Goal: Participate in discussion

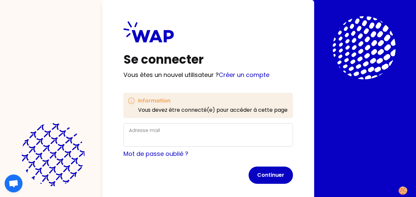
click at [167, 126] on div "Adresse mail" at bounding box center [209, 134] width 170 height 23
click at [150, 130] on label "Adresse mail" at bounding box center [144, 130] width 31 height 7
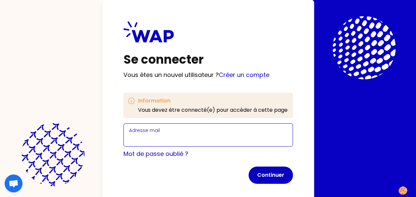
click at [150, 134] on input "Adresse mail" at bounding box center [208, 138] width 158 height 9
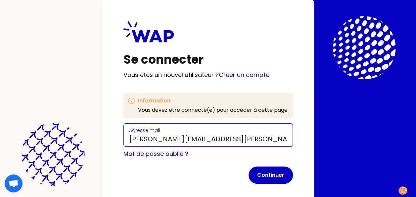
type input "[PERSON_NAME][EMAIL_ADDRESS][PERSON_NAME][DOMAIN_NAME]"
click button "Continuer" at bounding box center [271, 174] width 44 height 17
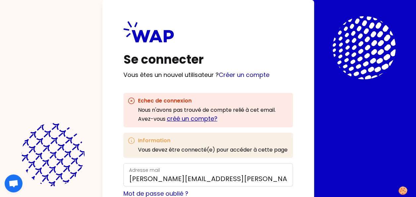
click at [181, 119] on link "créé un compte?" at bounding box center [192, 118] width 51 height 8
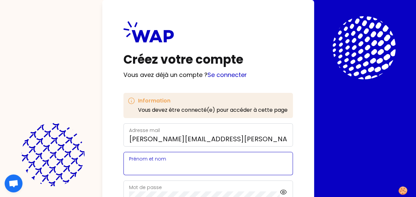
click at [161, 170] on input "Prénom et nom" at bounding box center [208, 167] width 158 height 9
click at [161, 170] on input "E" at bounding box center [208, 167] width 158 height 9
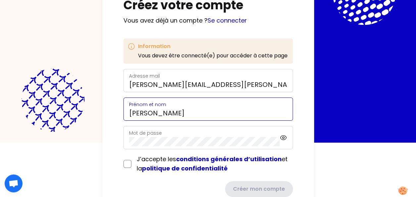
scroll to position [59, 0]
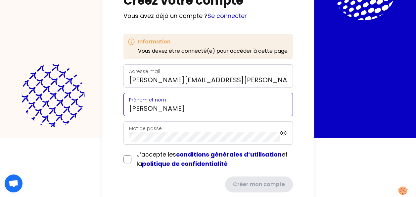
type input "[PERSON_NAME]"
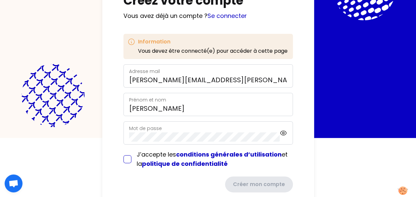
click at [125, 158] on input "checkbox" at bounding box center [128, 159] width 8 height 8
checkbox input "true"
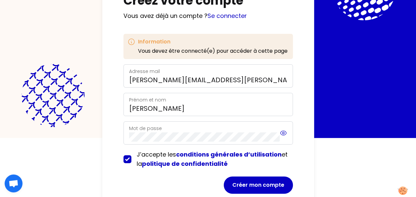
click at [280, 135] on icon at bounding box center [283, 133] width 7 height 8
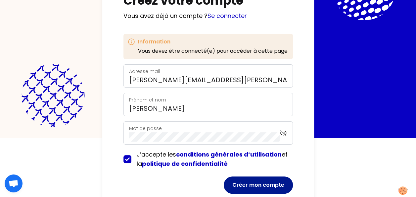
click at [267, 187] on button "Créer mon compte" at bounding box center [258, 184] width 69 height 17
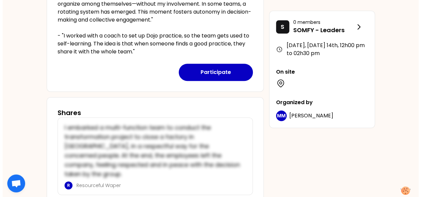
scroll to position [220, 0]
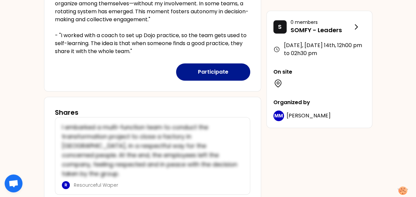
click at [211, 71] on button "Participate" at bounding box center [213, 71] width 74 height 17
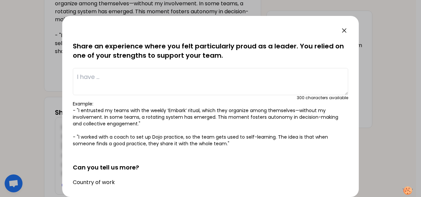
scroll to position [64, 0]
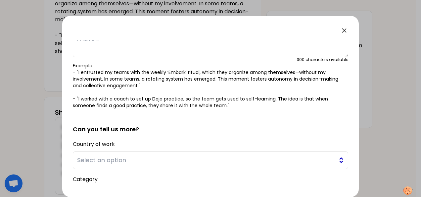
click at [148, 152] on button "Select an option" at bounding box center [211, 160] width 276 height 18
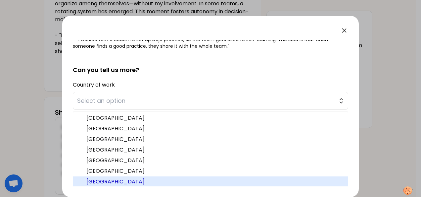
click at [103, 181] on span "[GEOGRAPHIC_DATA]" at bounding box center [214, 182] width 256 height 8
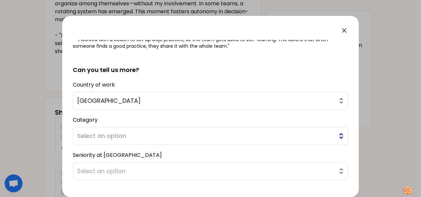
click at [214, 133] on span "Select an option" at bounding box center [206, 135] width 258 height 9
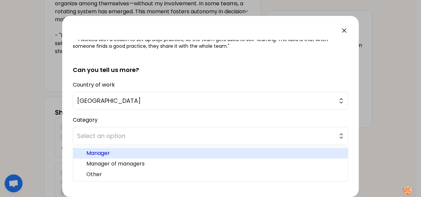
click at [190, 151] on span "Manager" at bounding box center [214, 153] width 256 height 8
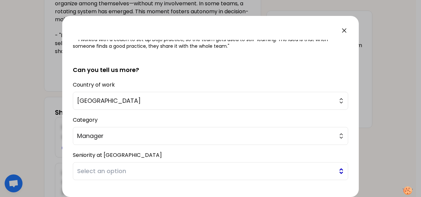
click at [156, 169] on span "Select an option" at bounding box center [206, 170] width 258 height 9
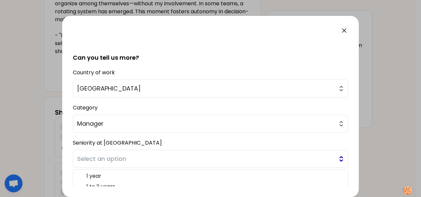
scroll to position [137, 0]
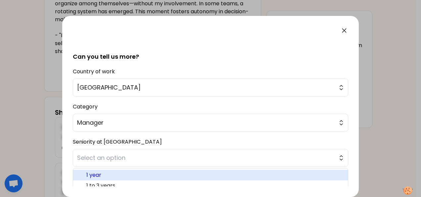
click at [99, 171] on span "1 year" at bounding box center [214, 175] width 256 height 8
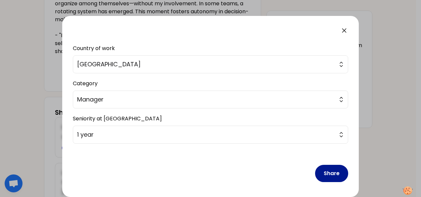
click at [330, 171] on button "Share" at bounding box center [331, 173] width 33 height 17
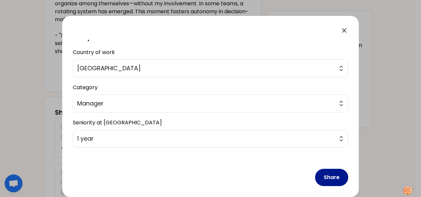
scroll to position [164, 0]
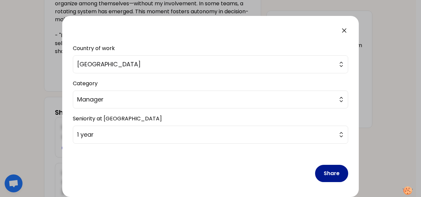
click at [330, 171] on button "Share" at bounding box center [331, 173] width 33 height 17
drag, startPoint x: 330, startPoint y: 171, endPoint x: 335, endPoint y: 164, distance: 8.5
click at [335, 165] on button "Share" at bounding box center [331, 173] width 33 height 17
click at [326, 170] on button "Share" at bounding box center [331, 173] width 33 height 17
click at [327, 172] on button "Share" at bounding box center [331, 173] width 33 height 17
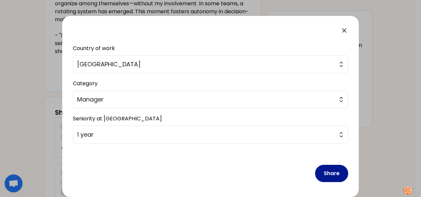
click at [327, 172] on button "Share" at bounding box center [331, 173] width 33 height 17
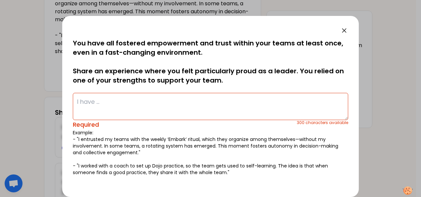
scroll to position [0, 0]
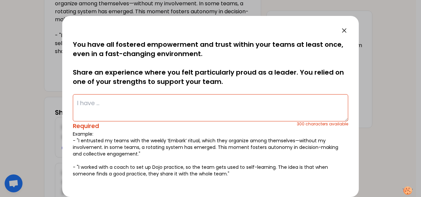
click at [248, 109] on textarea at bounding box center [211, 107] width 276 height 27
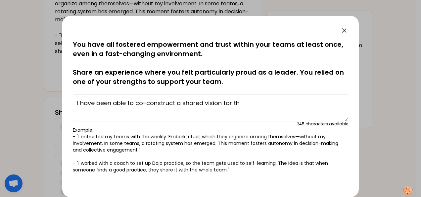
click at [136, 103] on textarea "I have been able to co-construct a shared vision for th" at bounding box center [211, 107] width 276 height 27
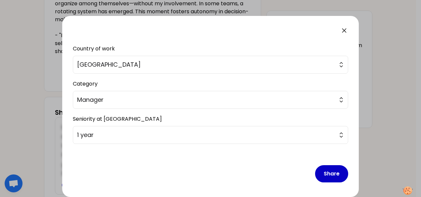
scroll to position [160, 0]
type textarea "I have been able to drive the co-construction a shared vision, materialize it i…"
click at [331, 173] on button "Share" at bounding box center [331, 173] width 33 height 17
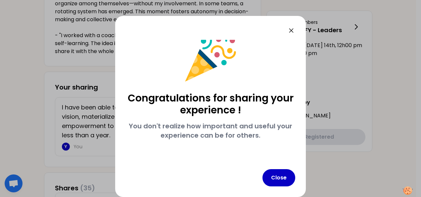
scroll to position [11, 0]
click at [280, 179] on button "Close" at bounding box center [279, 177] width 33 height 17
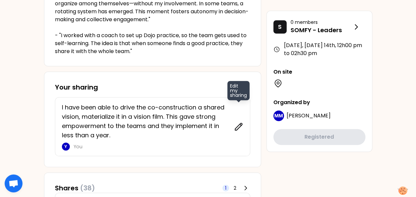
click at [236, 124] on icon at bounding box center [238, 126] width 9 height 9
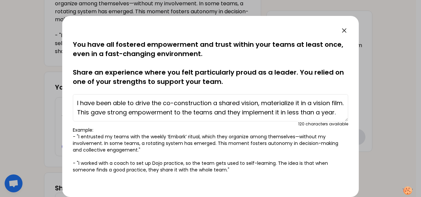
click at [77, 102] on textarea "I have been able to drive the co-construction a shared vision, materialize it i…" at bounding box center [211, 107] width 276 height 27
click at [233, 108] on textarea "I drove the construction a shared vision with keystakeholders, materialize it i…" at bounding box center [211, 107] width 276 height 27
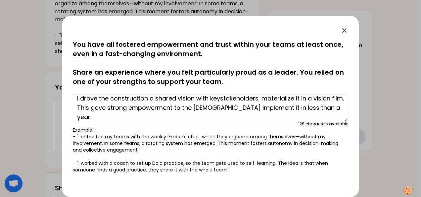
scroll to position [0, 0]
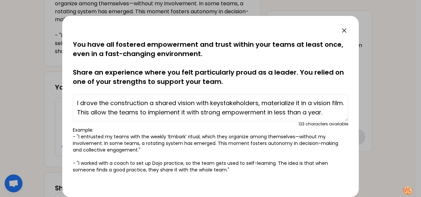
click at [263, 110] on textarea "I drove the construction a shared vision with keystakeholders, materialize it i…" at bounding box center [211, 107] width 276 height 27
click at [262, 110] on textarea "I drove the construction a shared vision with keystakeholders, materialize it i…" at bounding box center [211, 107] width 276 height 27
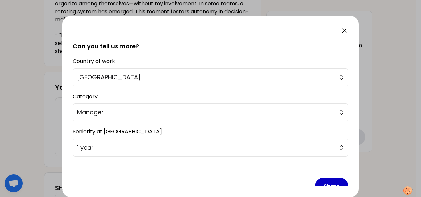
scroll to position [160, 0]
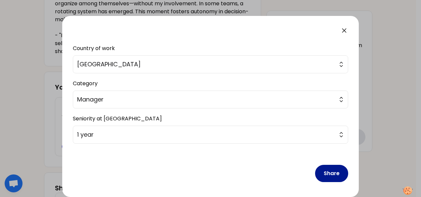
type textarea "I drove the construction a shared vision with keystakeholders, materialize it i…"
click at [334, 172] on button "Share" at bounding box center [331, 173] width 33 height 17
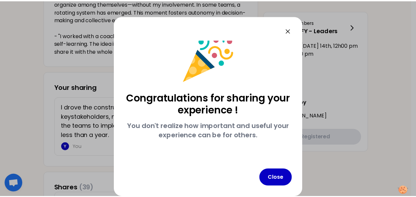
scroll to position [11, 0]
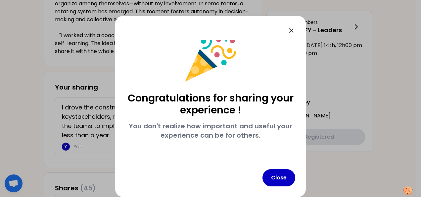
click at [293, 30] on icon at bounding box center [292, 31] width 8 height 8
